Goal: Information Seeking & Learning: Learn about a topic

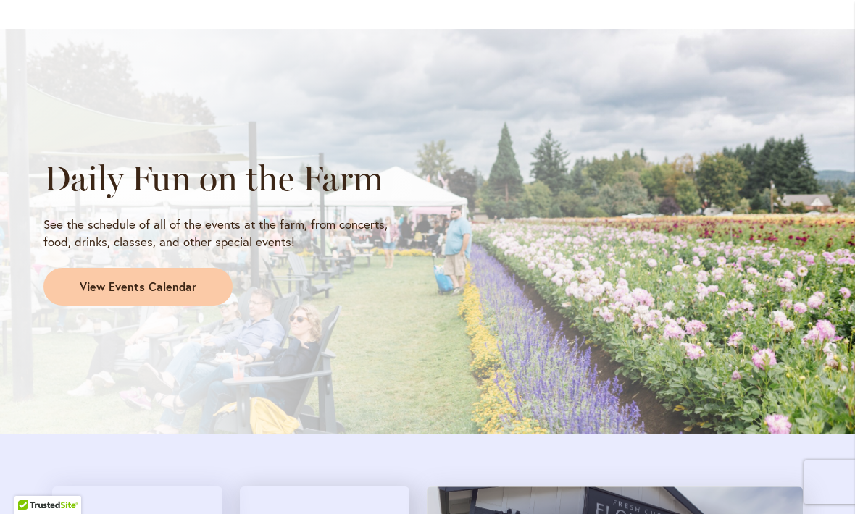
scroll to position [1180, 0]
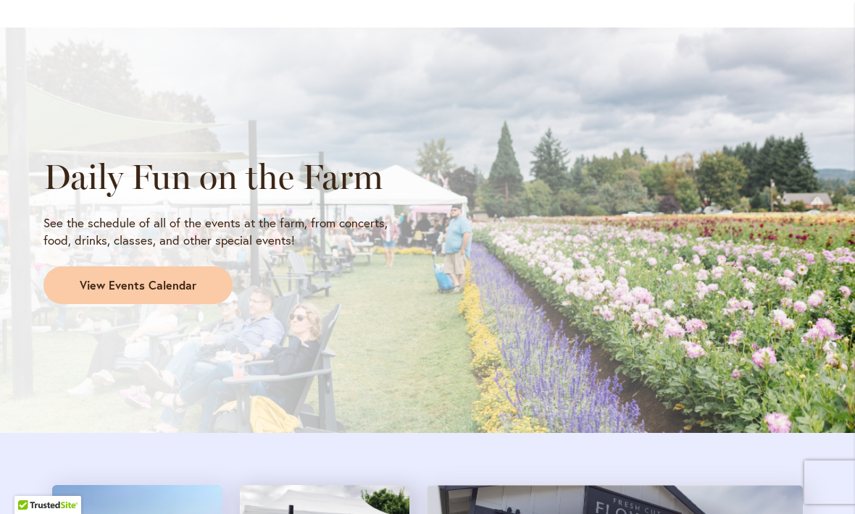
click at [194, 277] on link "View Events Calendar" at bounding box center [137, 286] width 189 height 38
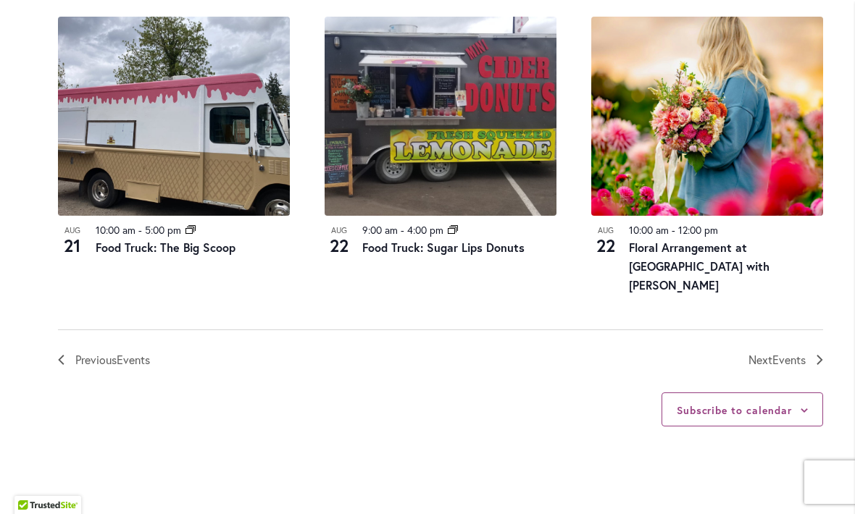
scroll to position [1672, 0]
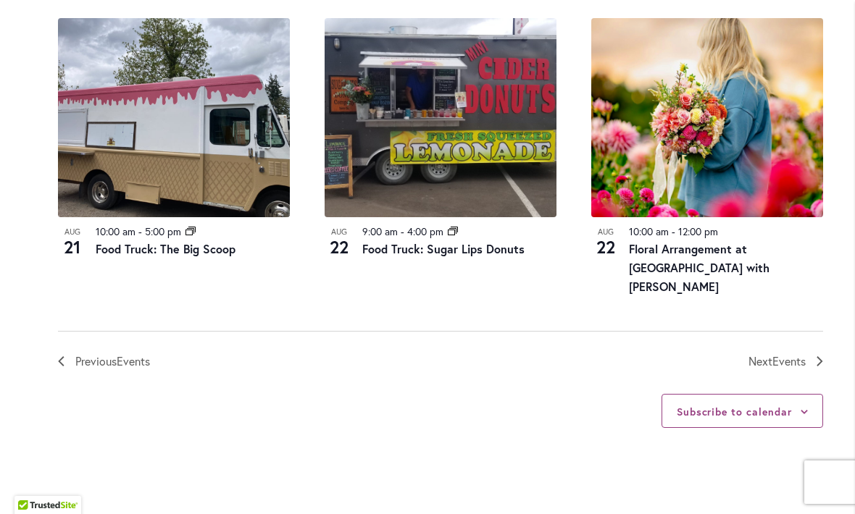
click at [794, 352] on span "Next Events" at bounding box center [776, 361] width 57 height 19
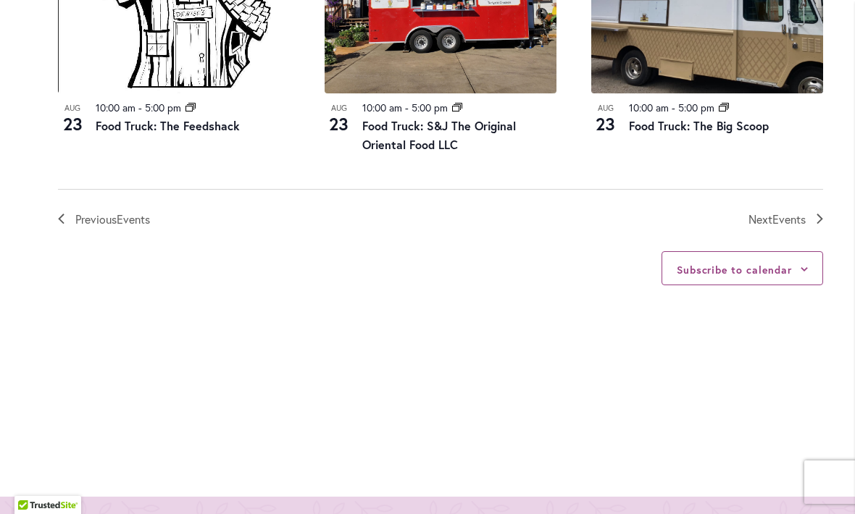
scroll to position [1761, 0]
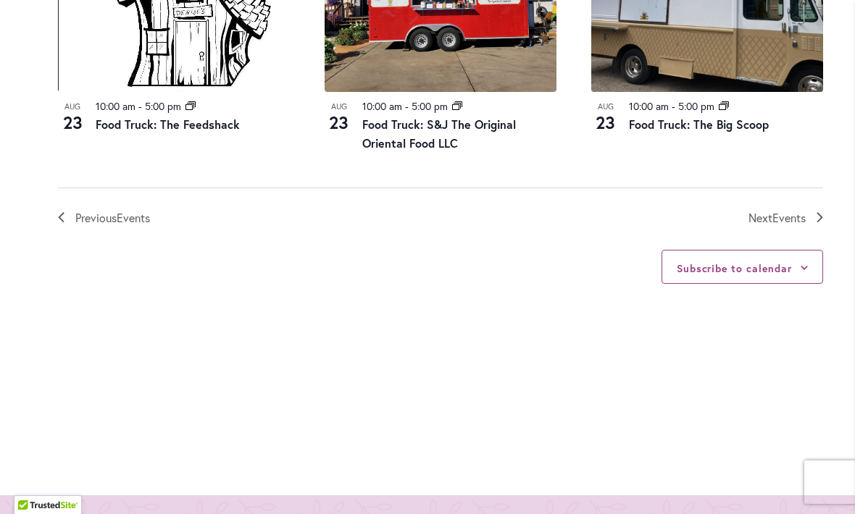
click at [781, 214] on span "Events" at bounding box center [788, 217] width 33 height 15
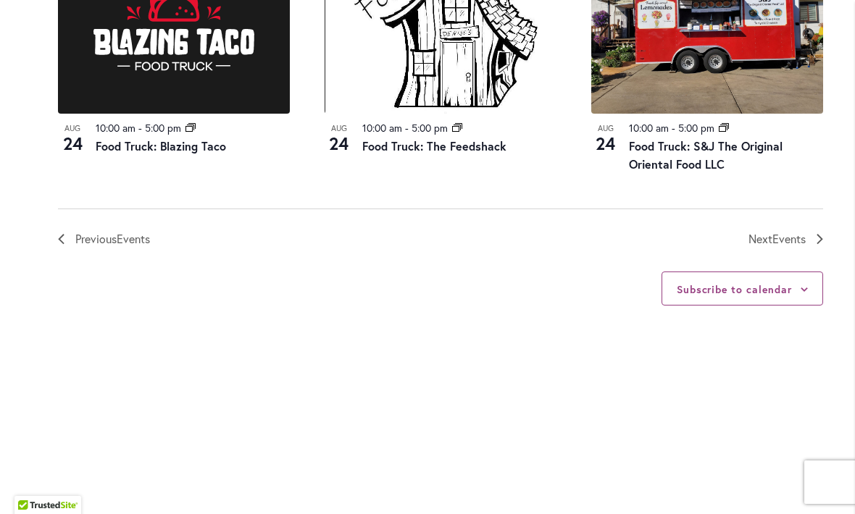
scroll to position [1777, 0]
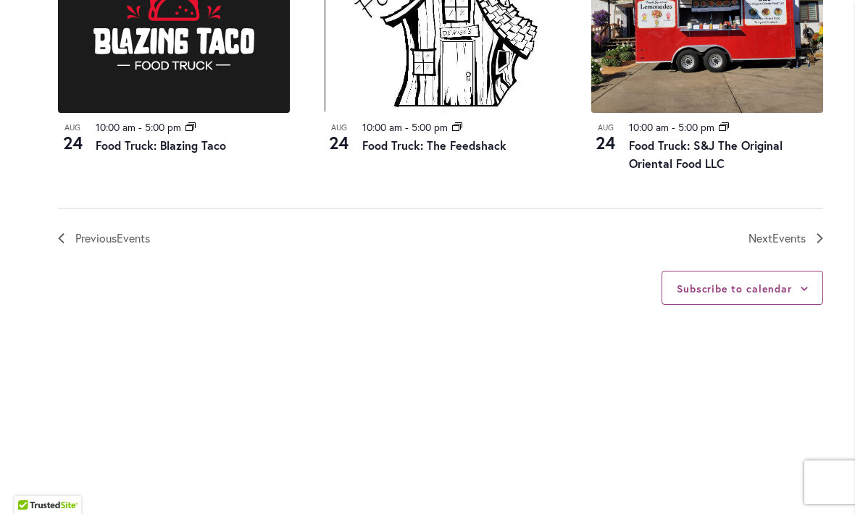
click at [755, 282] on button "Subscribe to calendar" at bounding box center [733, 289] width 115 height 14
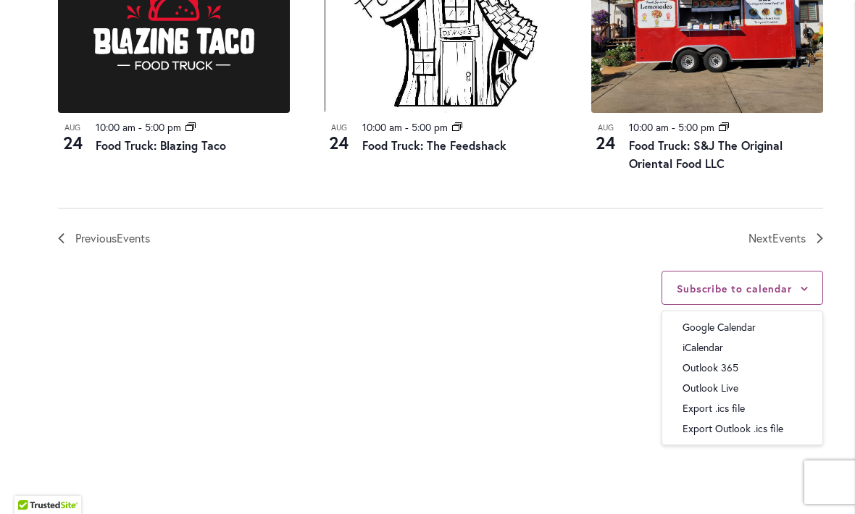
click at [559, 272] on div "Subscribe to calendar Google Calendar iCalendar Outlook 365 Outlook Live Export…" at bounding box center [440, 355] width 765 height 215
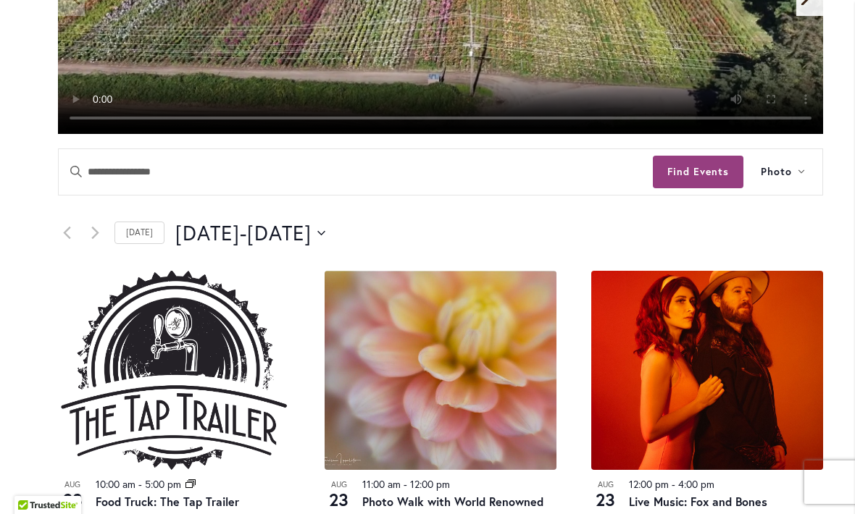
scroll to position [517, 0]
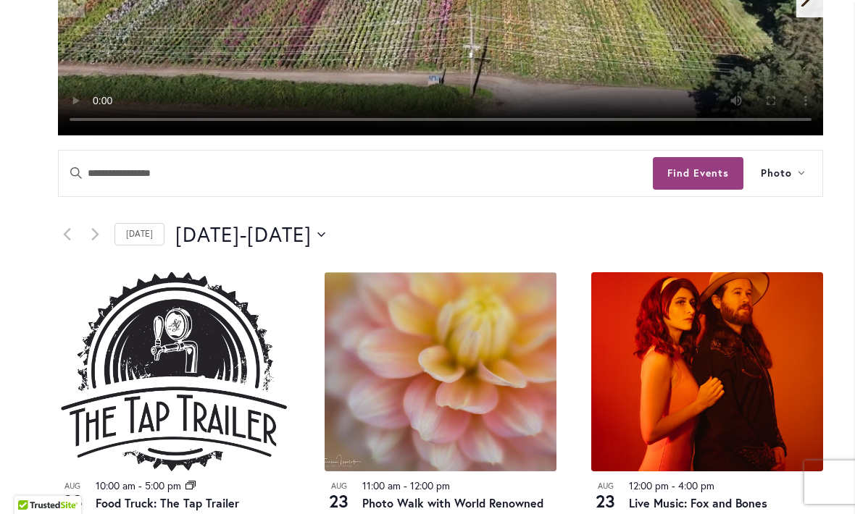
click at [146, 232] on link "Today" at bounding box center [139, 234] width 50 height 22
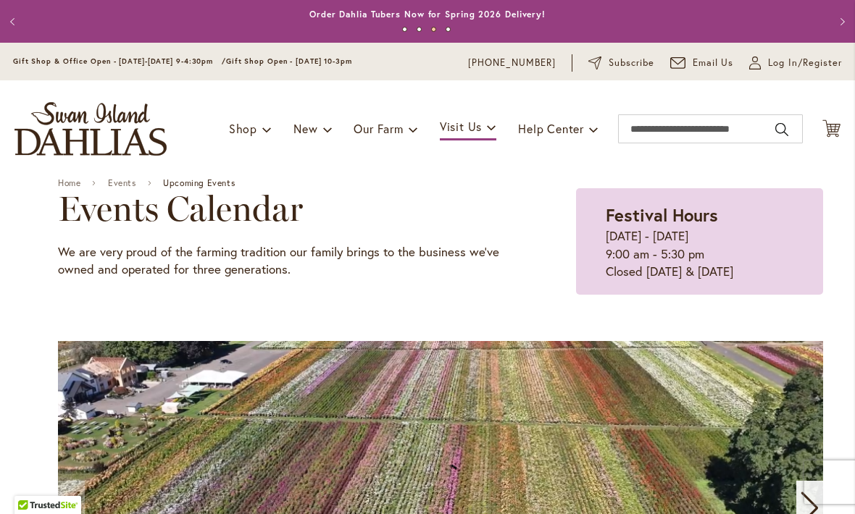
scroll to position [0, 0]
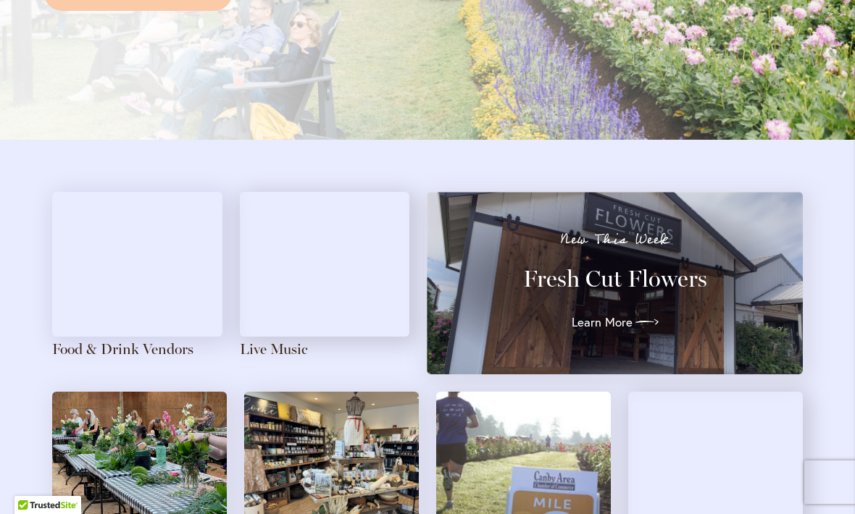
scroll to position [1485, 0]
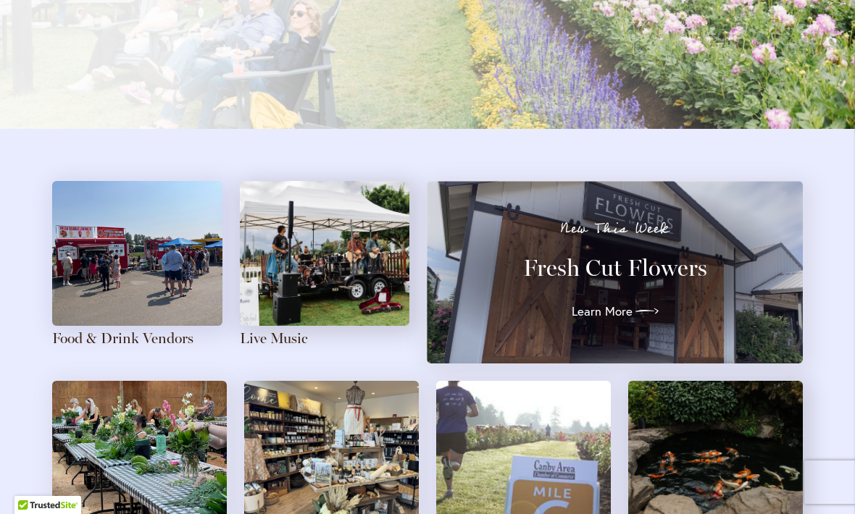
click at [581, 239] on div "New This Week Fresh Cut Flowers Learn More" at bounding box center [615, 272] width 324 height 101
click at [627, 314] on link "Learn More" at bounding box center [614, 311] width 87 height 23
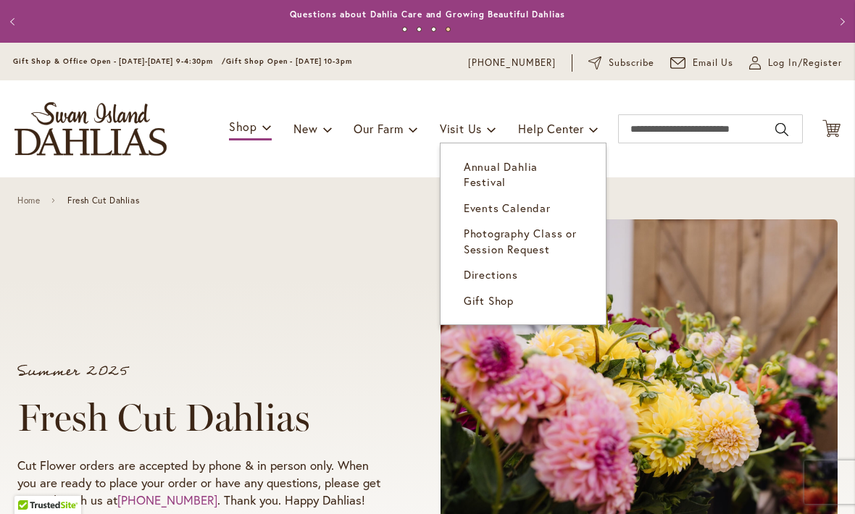
click at [537, 171] on span "Annual Dahlia Festival" at bounding box center [501, 174] width 74 height 30
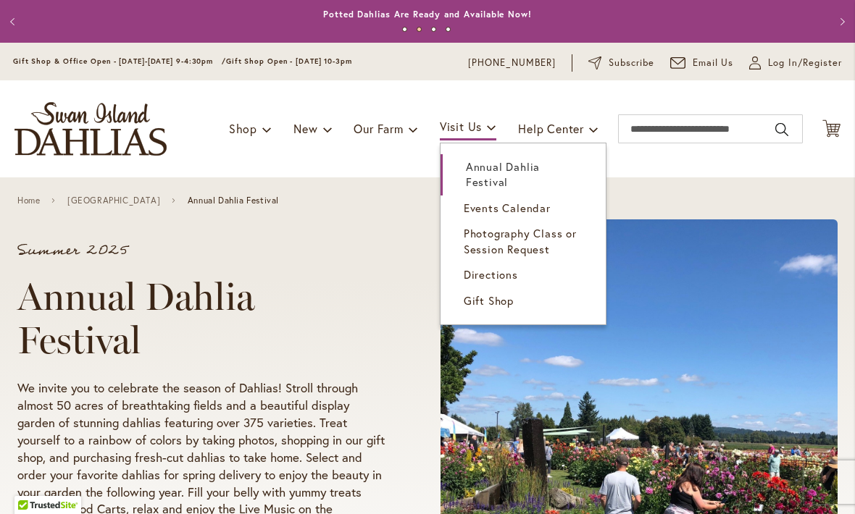
click at [508, 213] on span "Events Calendar" at bounding box center [507, 208] width 87 height 14
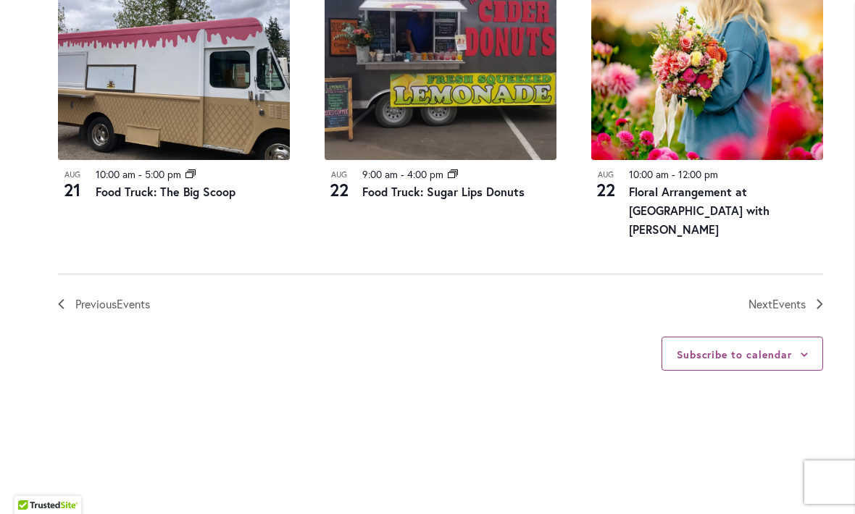
scroll to position [1727, 0]
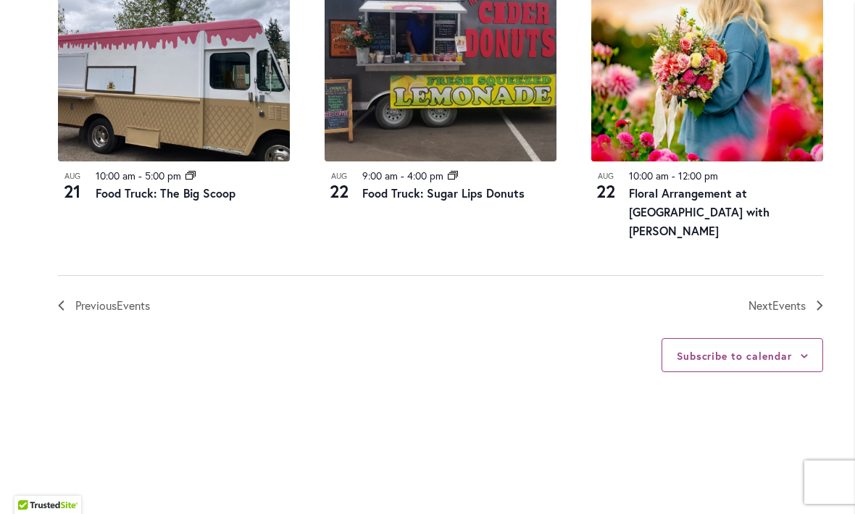
click at [809, 296] on link "Next Events" at bounding box center [785, 305] width 75 height 19
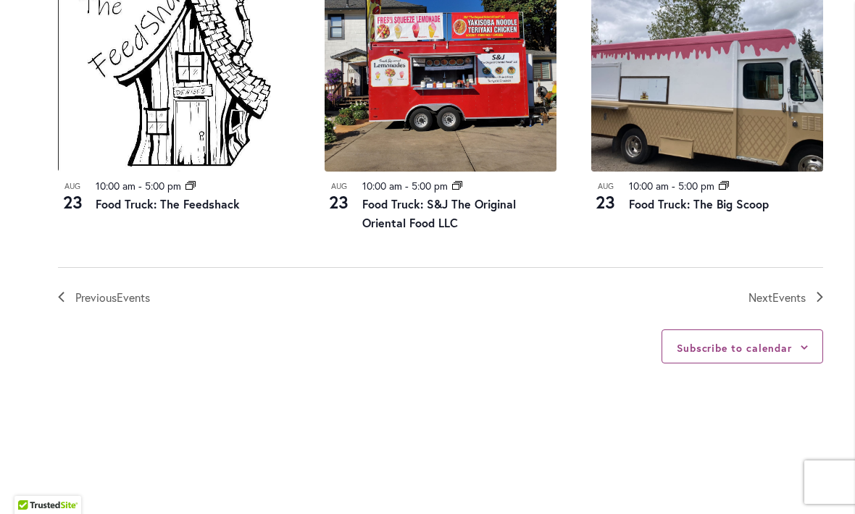
scroll to position [1688, 0]
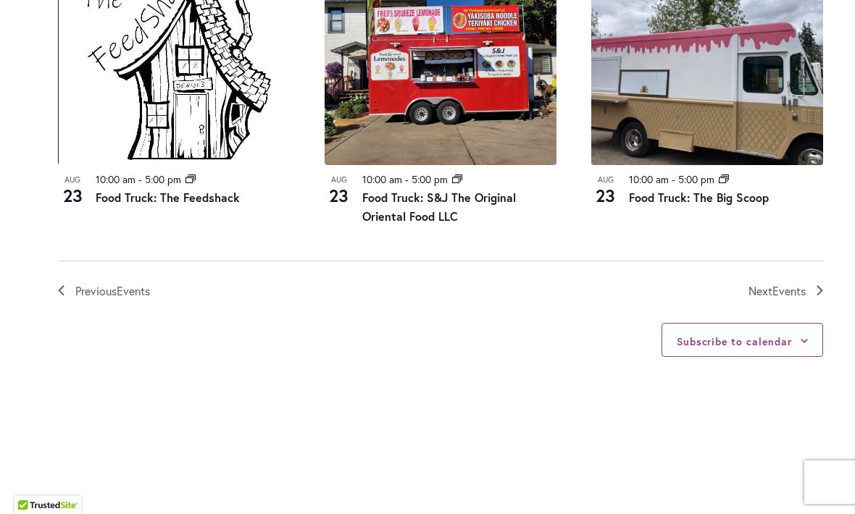
click at [789, 286] on span "Events" at bounding box center [788, 290] width 33 height 15
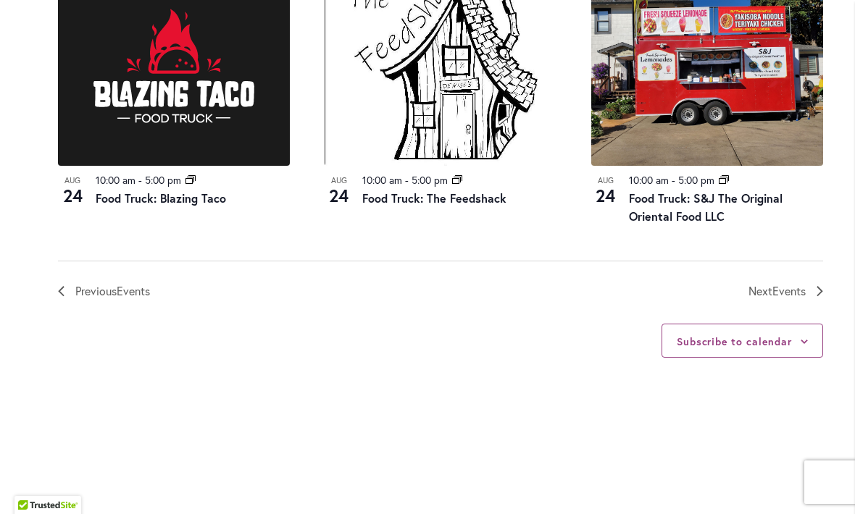
scroll to position [1725, 0]
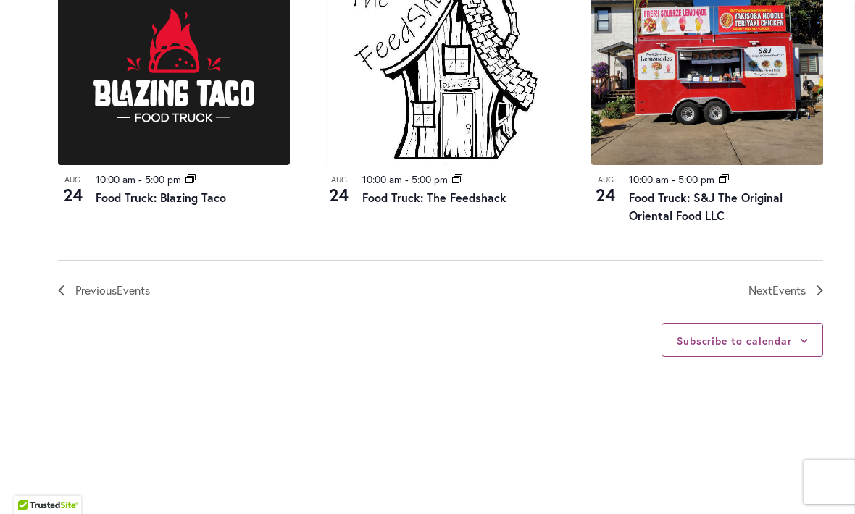
click at [782, 288] on span "Events" at bounding box center [788, 289] width 33 height 15
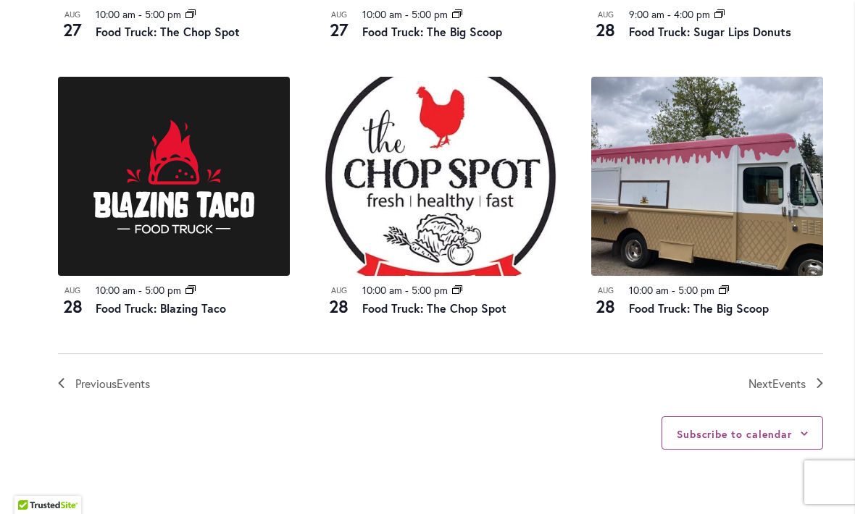
scroll to position [1584, 0]
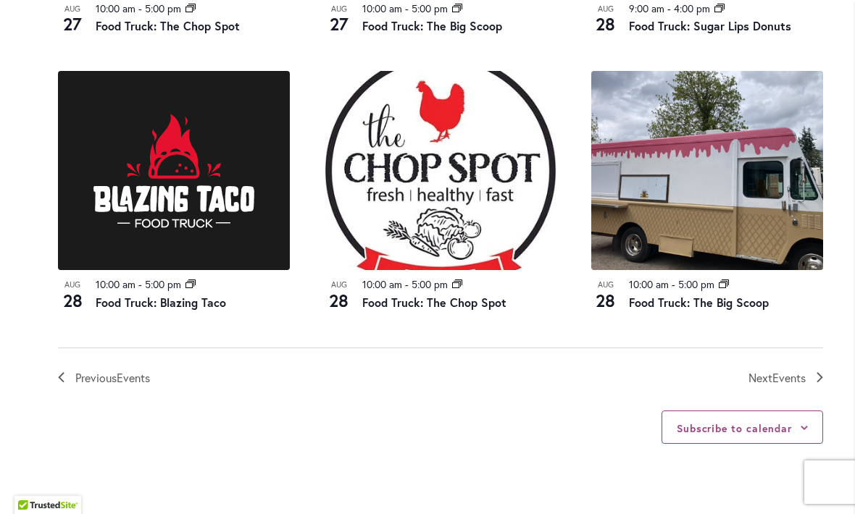
click at [782, 370] on span "Events" at bounding box center [788, 377] width 33 height 15
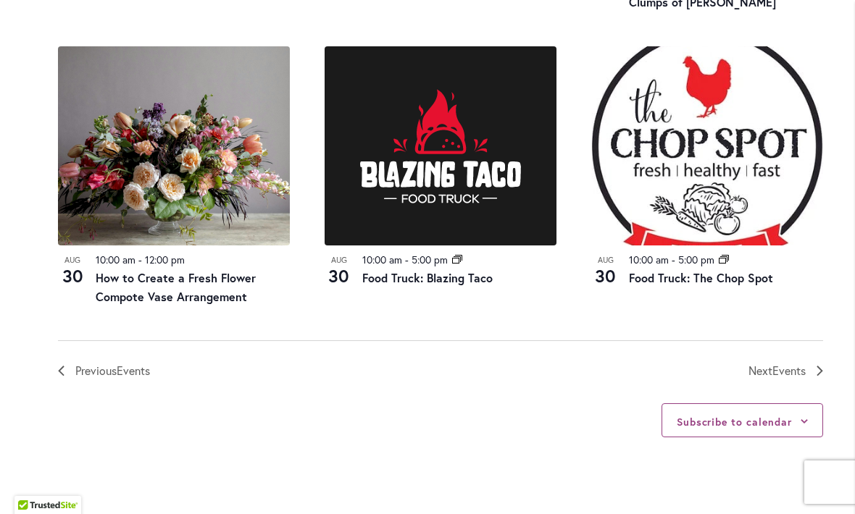
scroll to position [1627, 0]
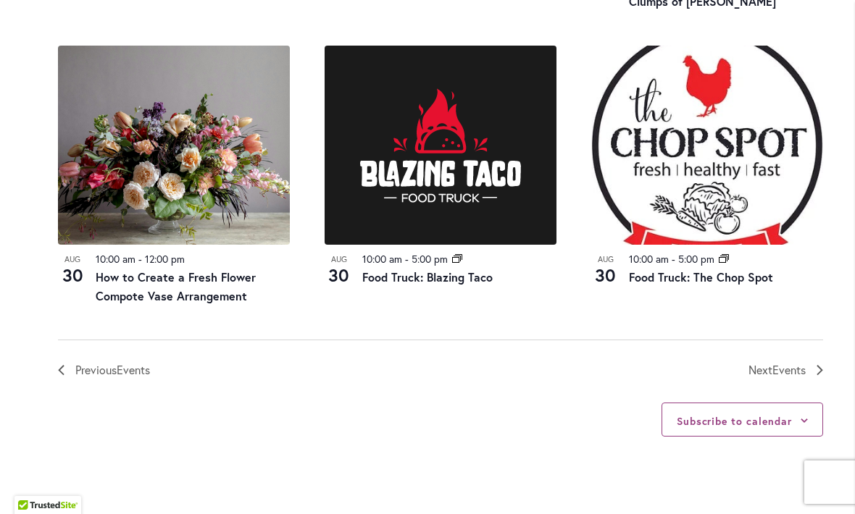
click at [782, 364] on span "Events" at bounding box center [788, 369] width 33 height 15
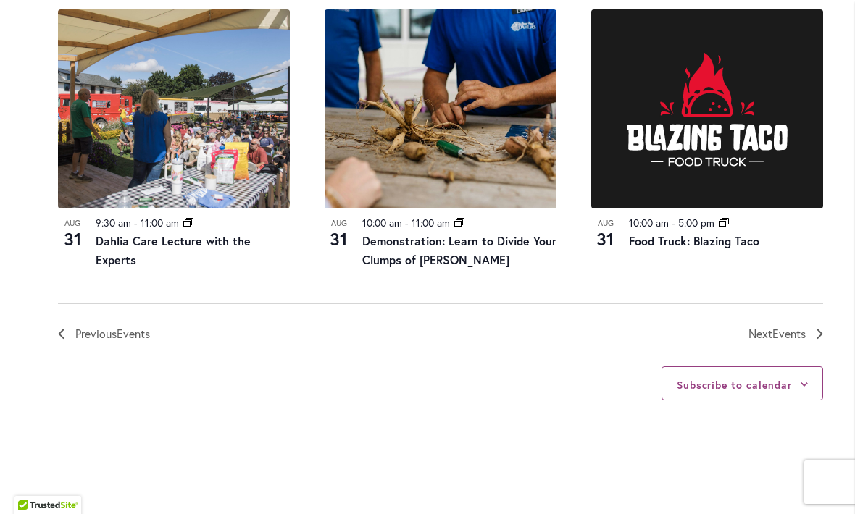
scroll to position [1664, 0]
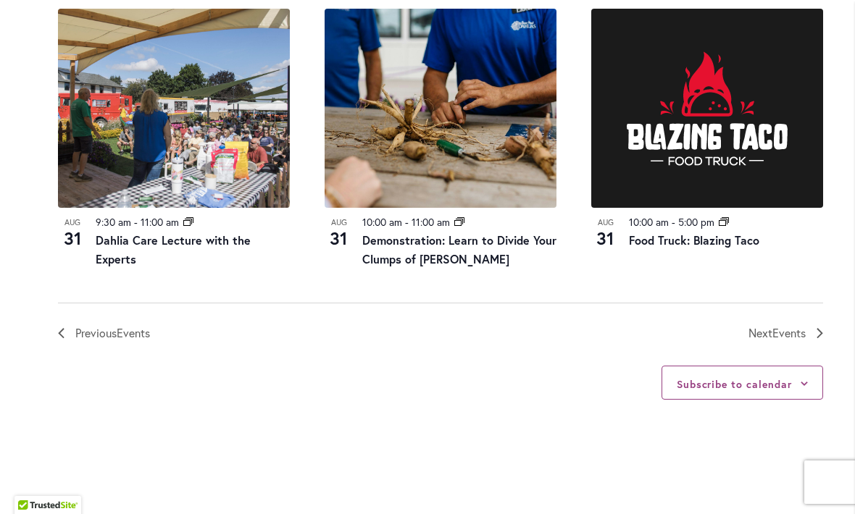
click at [785, 332] on span "Events" at bounding box center [788, 332] width 33 height 15
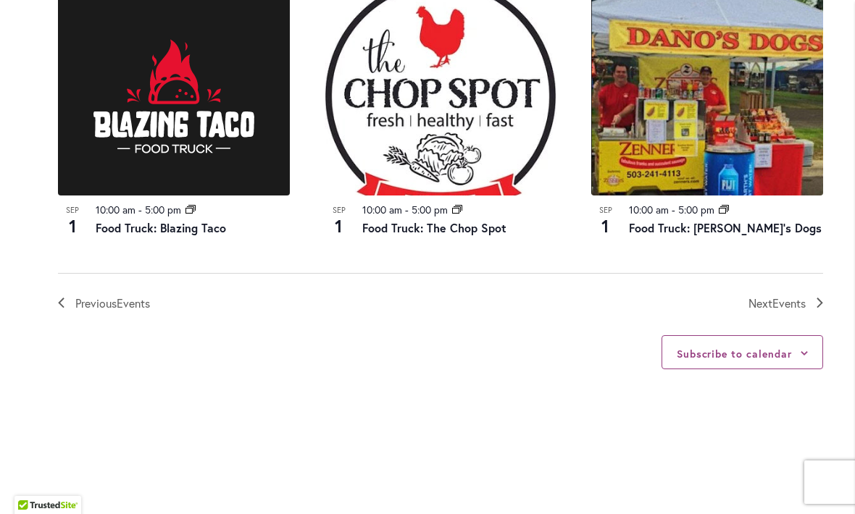
scroll to position [1677, 0]
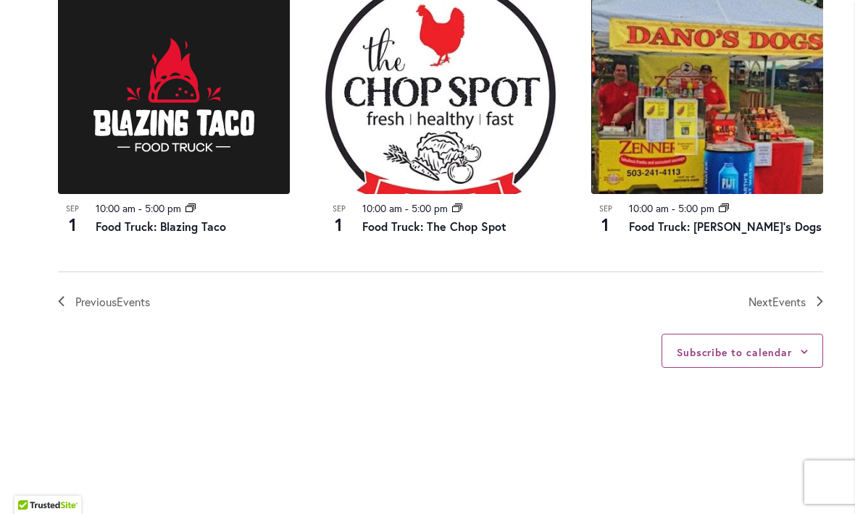
click at [794, 302] on span "Next Events" at bounding box center [776, 302] width 57 height 19
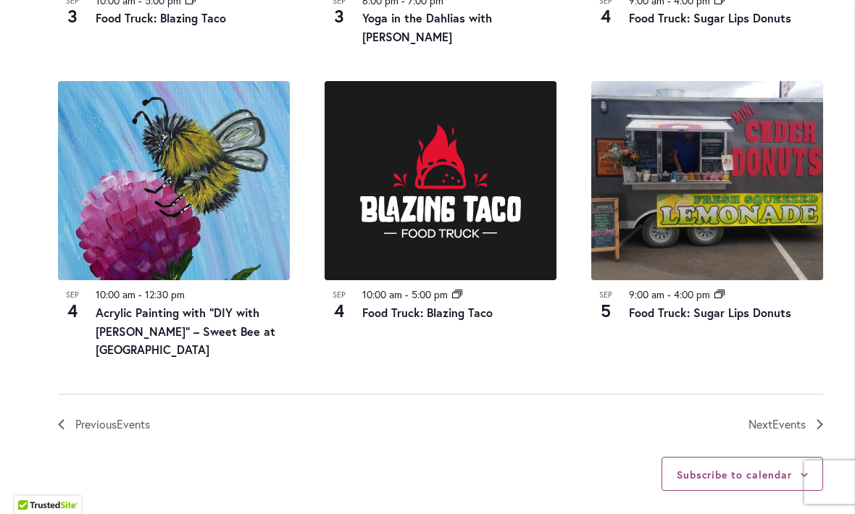
scroll to position [1601, 0]
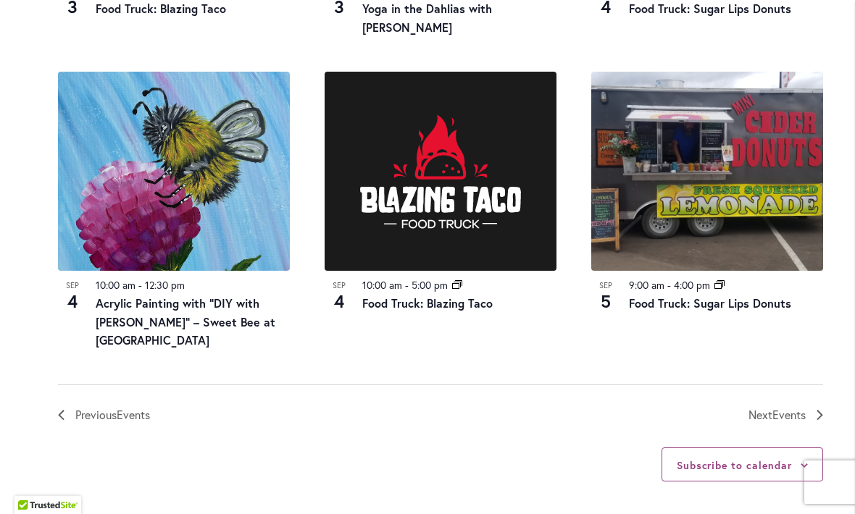
click at [779, 407] on span "Events" at bounding box center [788, 414] width 33 height 15
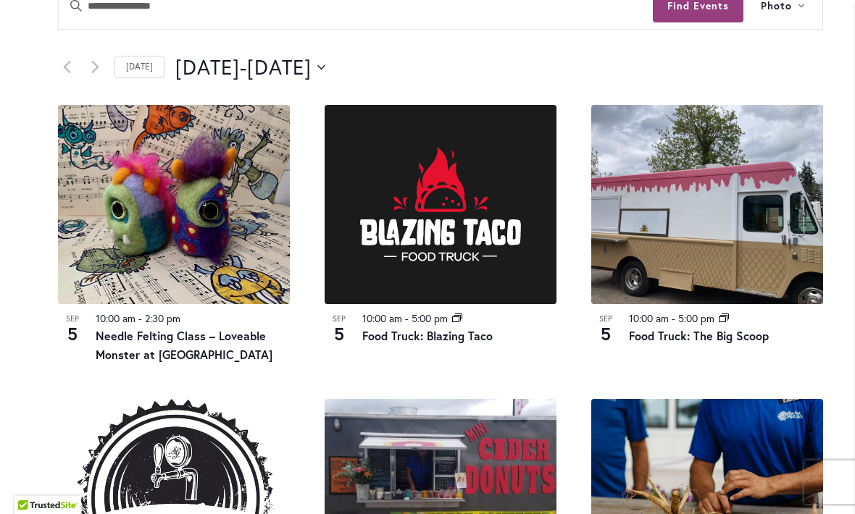
click at [763, 135] on img at bounding box center [707, 204] width 232 height 199
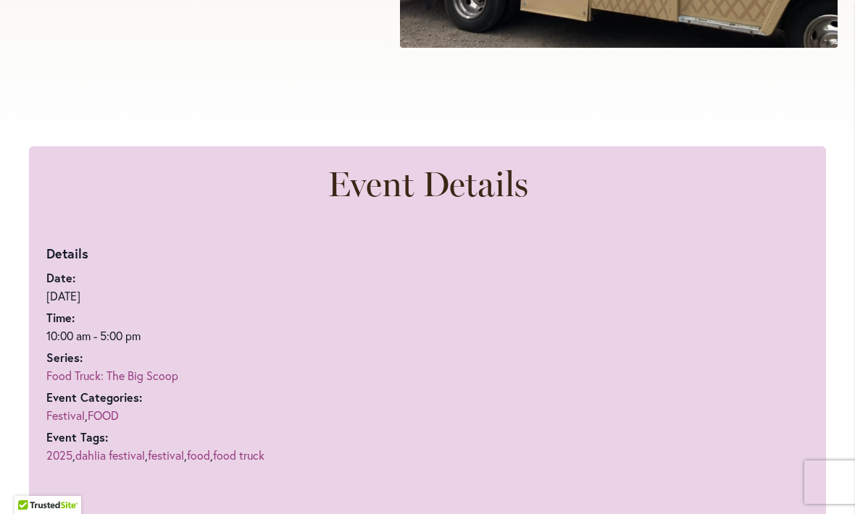
scroll to position [668, 0]
